Goal: Check status: Check status

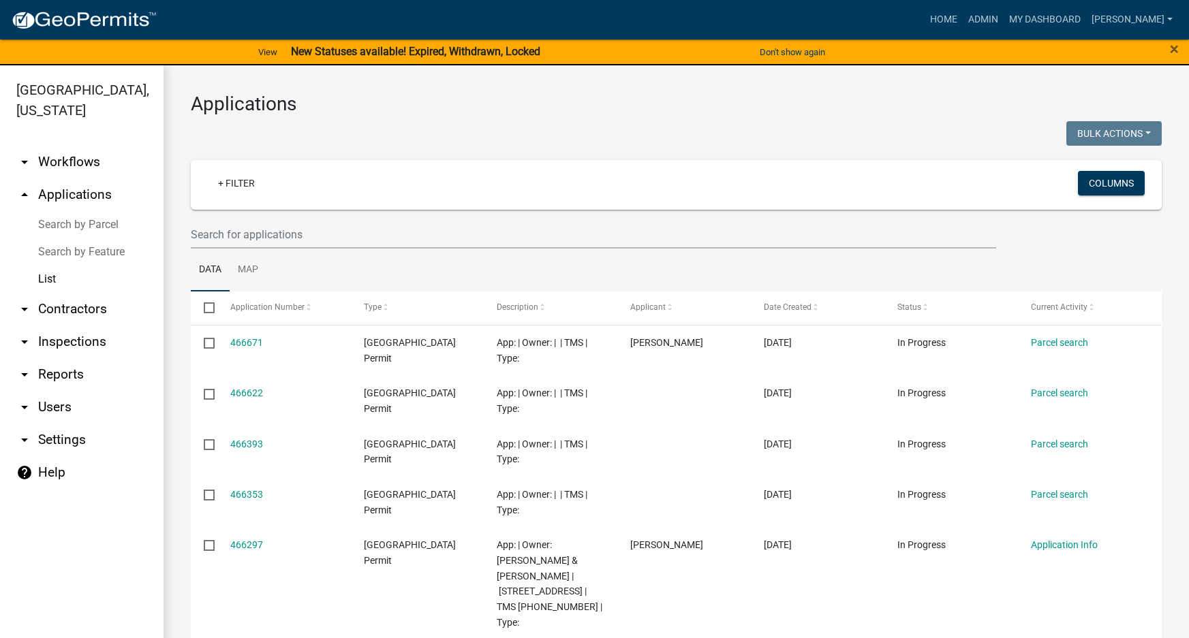
select select "3: 100"
click at [1086, 13] on link "My Dashboard" at bounding box center [1045, 20] width 82 height 26
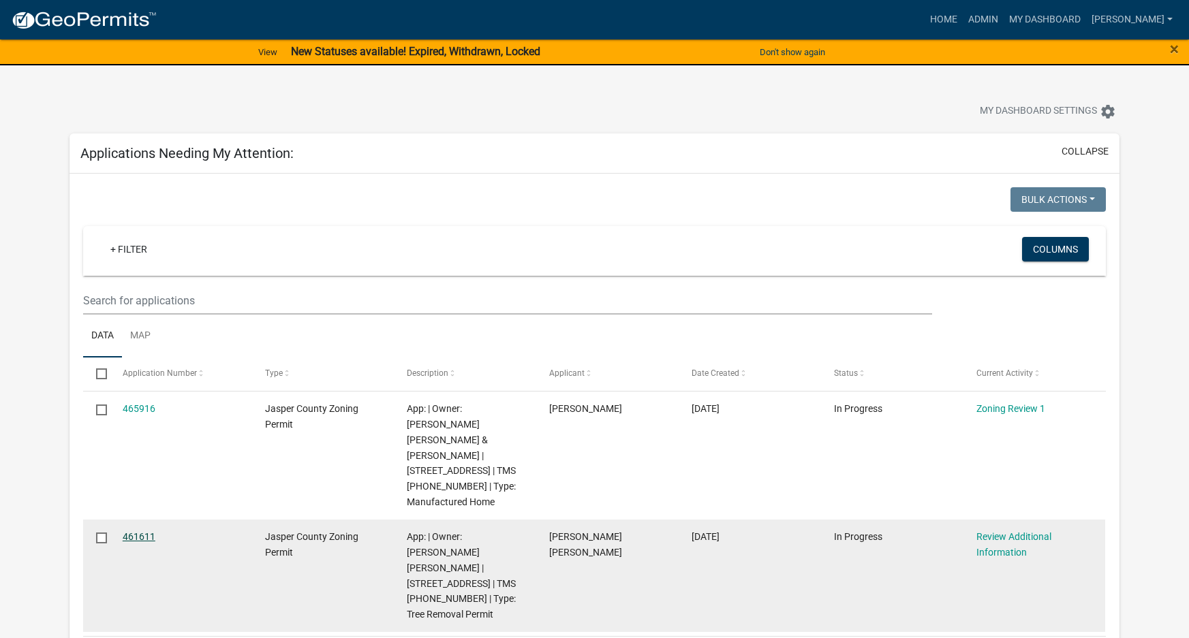
click at [141, 531] on link "461611" at bounding box center [139, 536] width 33 height 11
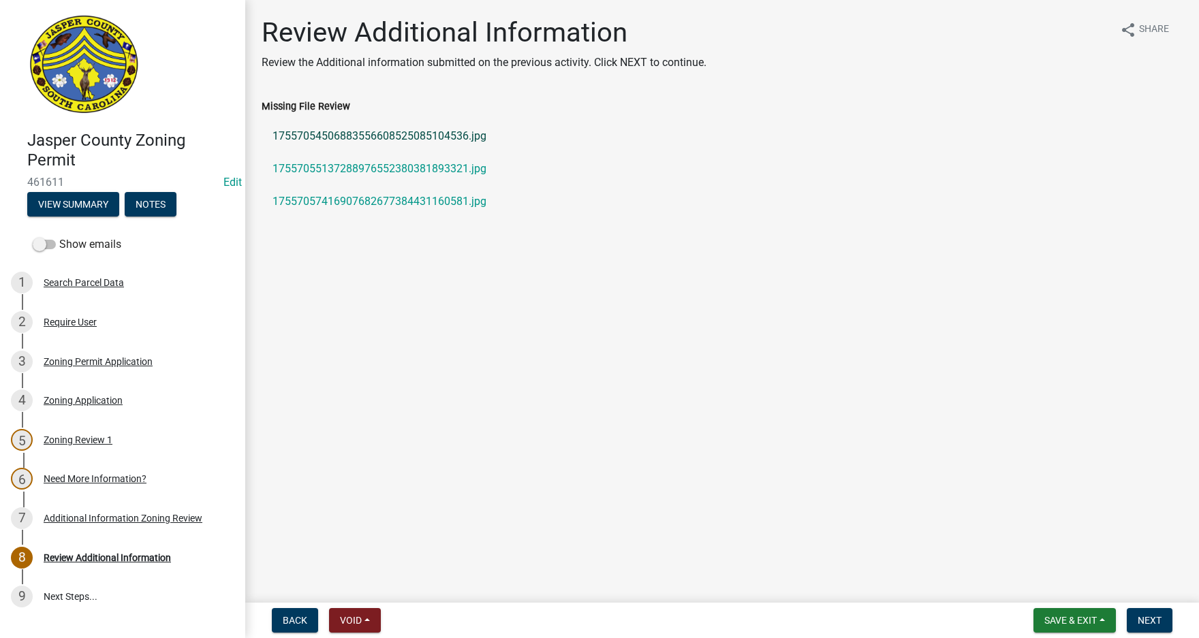
click at [392, 132] on link "17557054506883556608525085104536.jpg" at bounding box center [722, 136] width 921 height 33
